Goal: Task Accomplishment & Management: Manage account settings

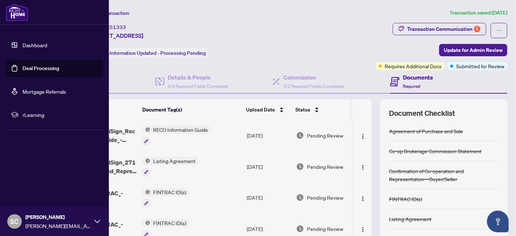
click at [31, 70] on link "Deal Processing" at bounding box center [41, 68] width 37 height 7
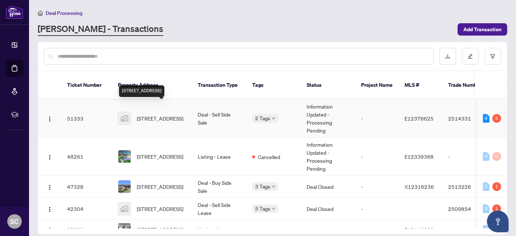
click at [157, 114] on span "[STREET_ADDRESS]" at bounding box center [160, 118] width 46 height 8
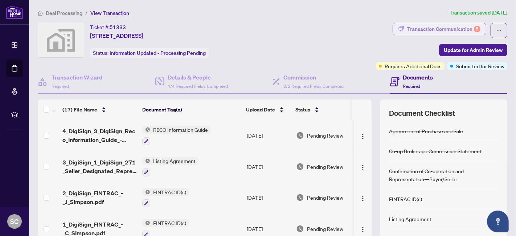
click at [407, 31] on div "Transaction Communication 5" at bounding box center [443, 29] width 73 height 12
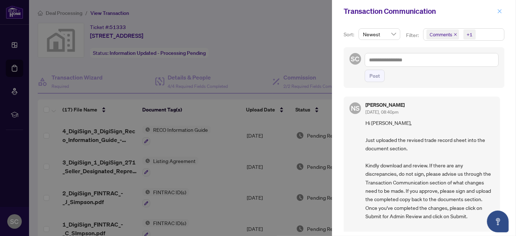
click at [498, 8] on span "button" at bounding box center [499, 11] width 5 height 12
